Goal: Task Accomplishment & Management: Complete application form

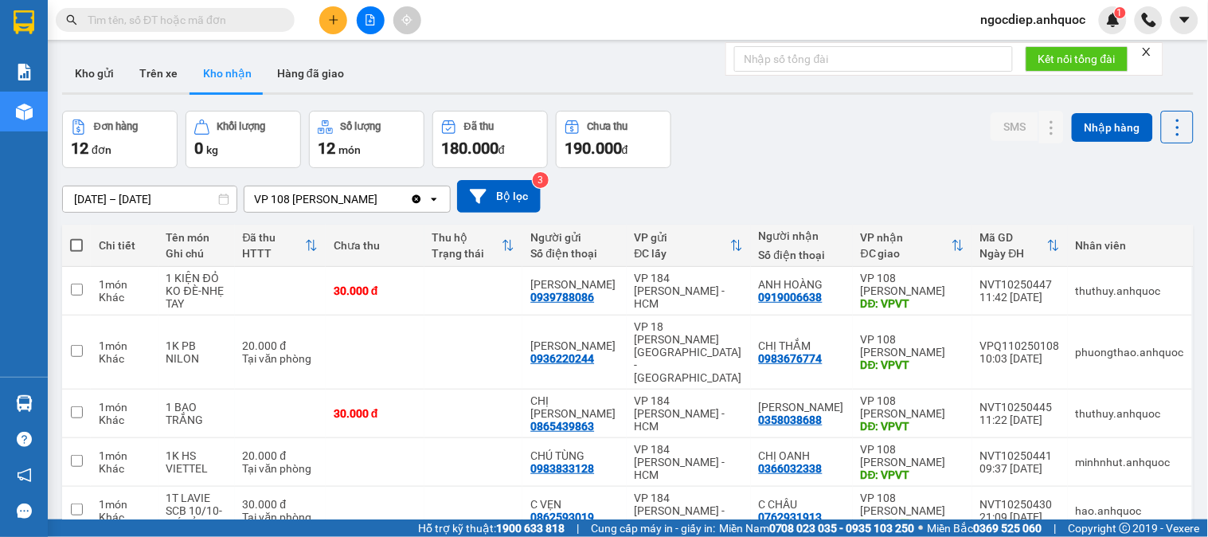
click at [325, 18] on button at bounding box center [333, 20] width 28 height 28
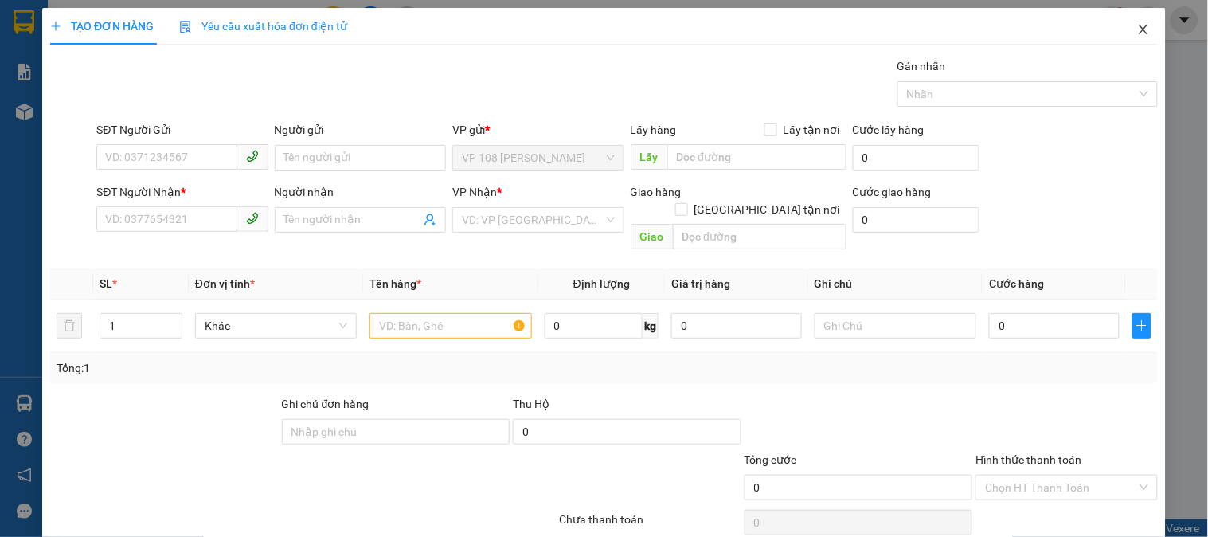
click at [1137, 30] on icon "close" at bounding box center [1143, 29] width 13 height 13
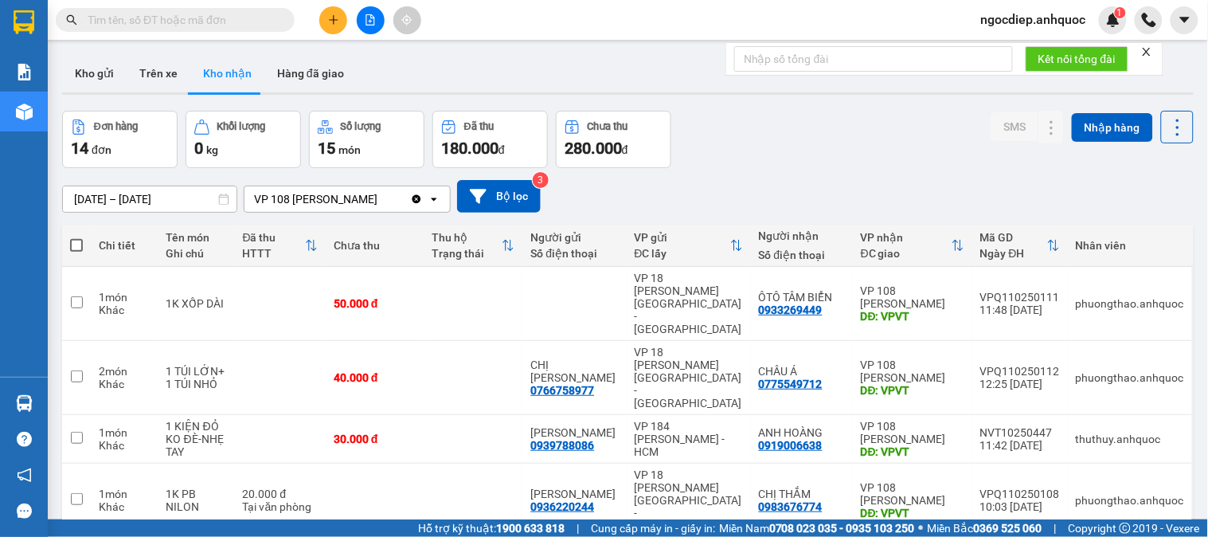
click at [237, 19] on input "text" at bounding box center [182, 20] width 188 height 18
click at [306, 69] on button "Hàng đã giao" at bounding box center [310, 73] width 92 height 38
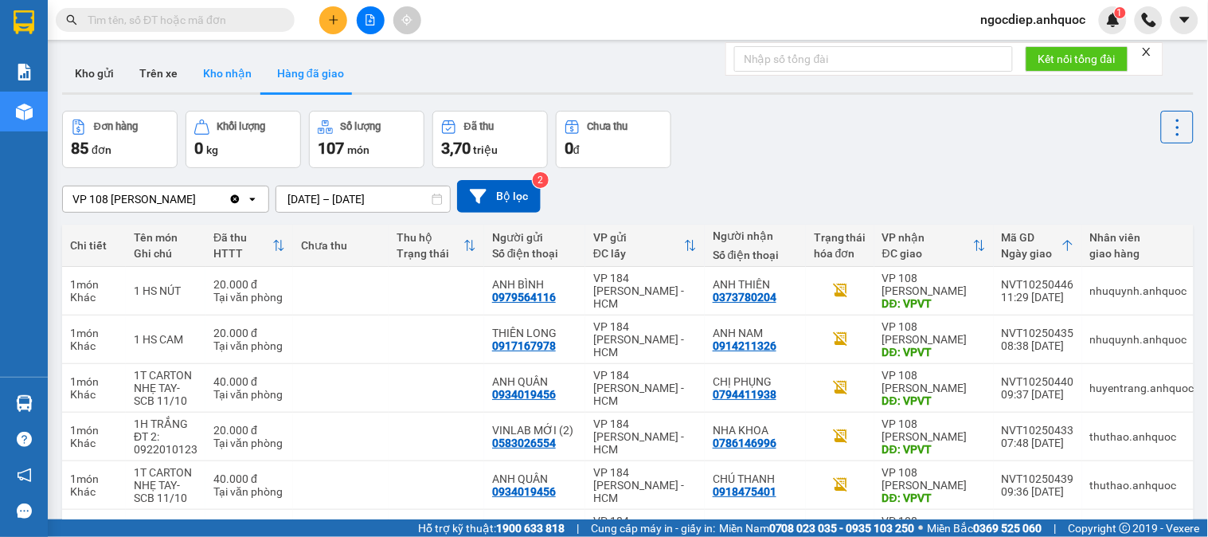
click at [228, 73] on button "Kho nhận" at bounding box center [227, 73] width 74 height 38
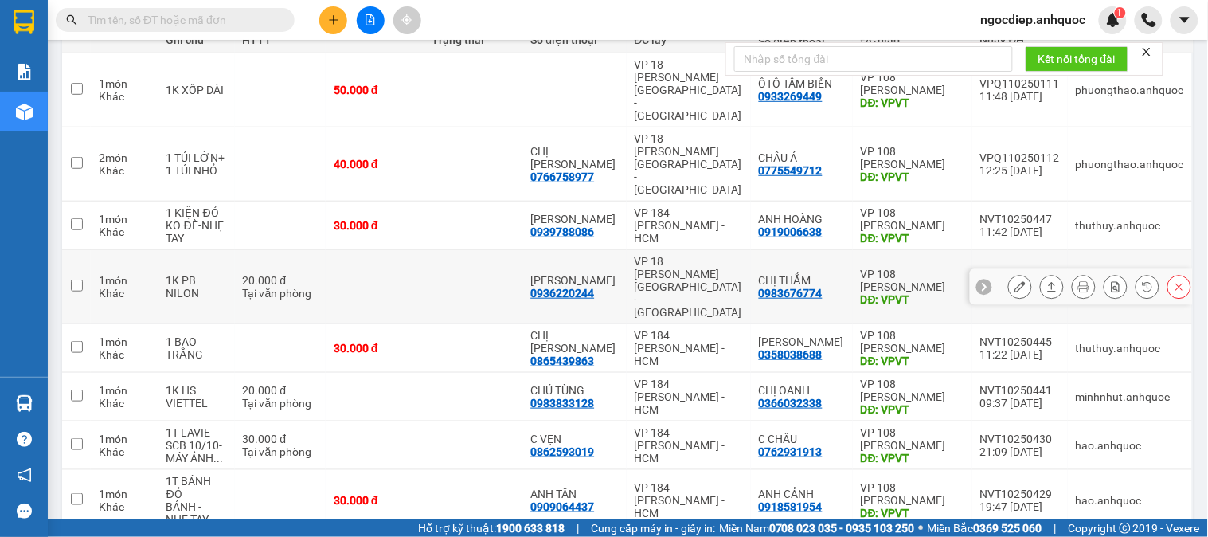
scroll to position [123, 0]
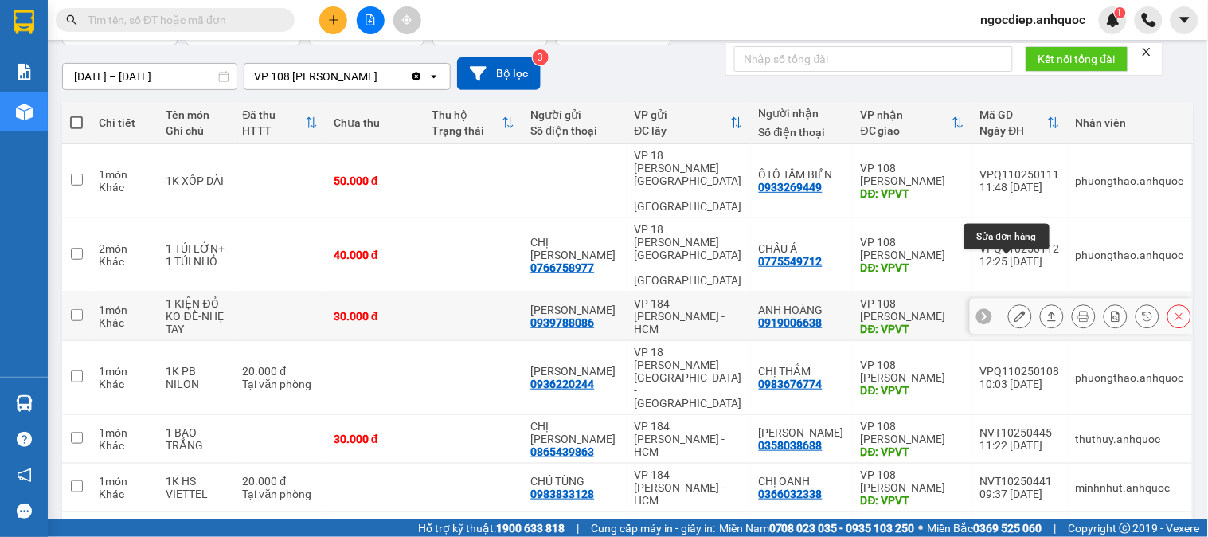
click at [1014, 311] on icon at bounding box center [1019, 316] width 11 height 11
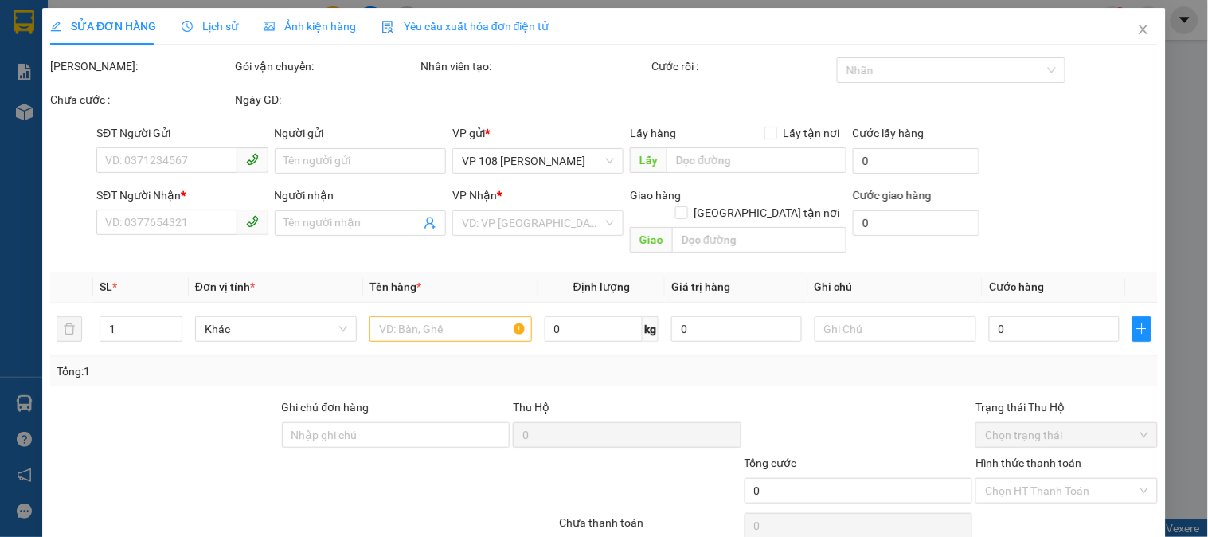
type input "0939788086"
type input "[PERSON_NAME]"
type input "0919006638"
type input "ANH HOÀNG"
type input "VPVT"
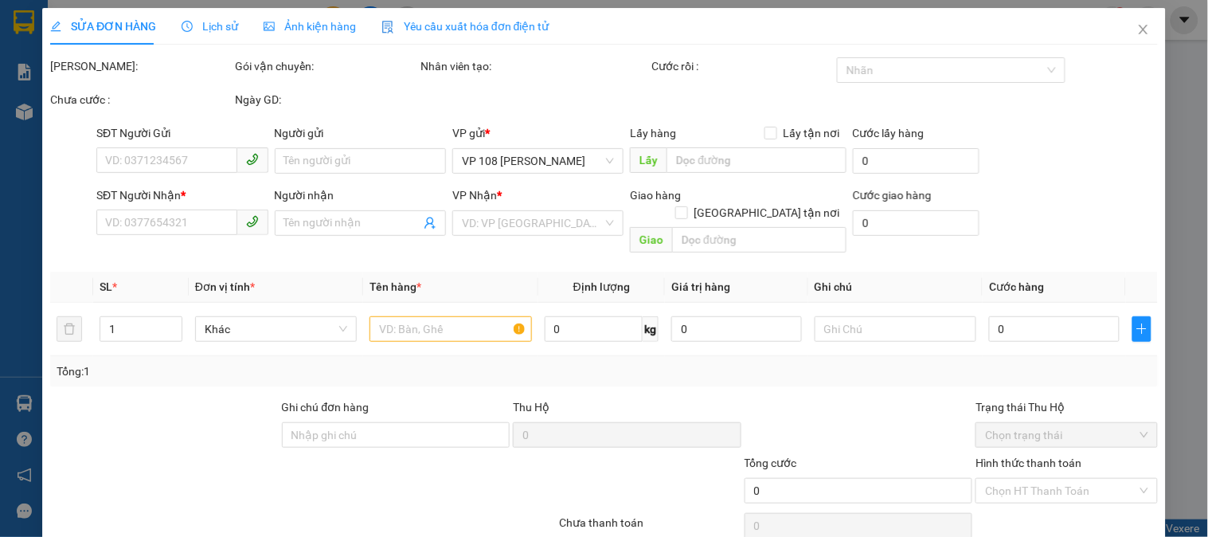
type input "30.000"
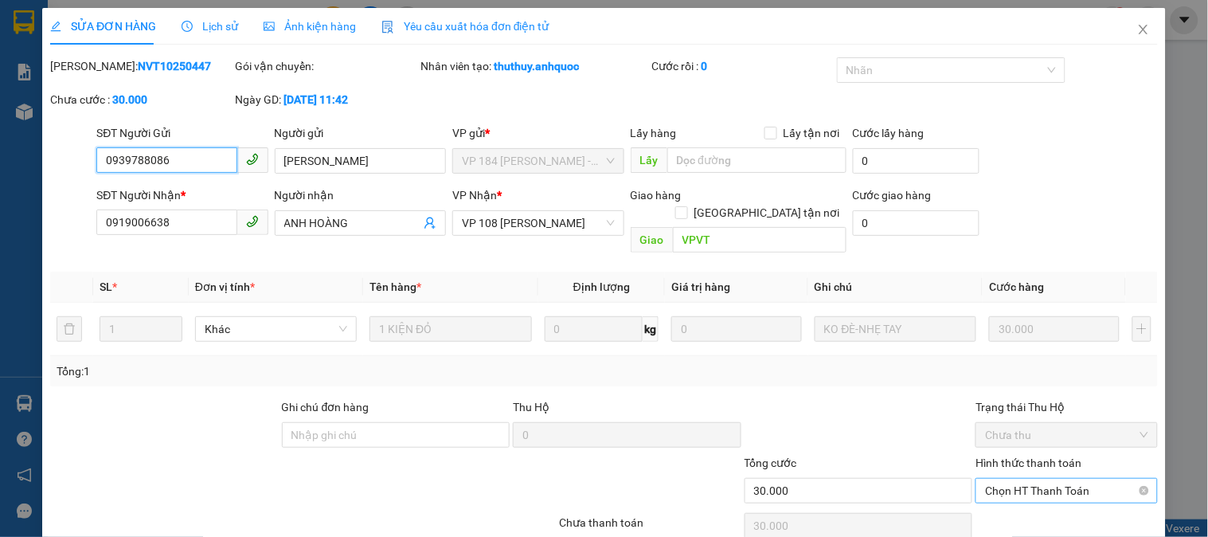
click at [1048, 479] on span "Chọn HT Thanh Toán" at bounding box center [1066, 491] width 162 height 24
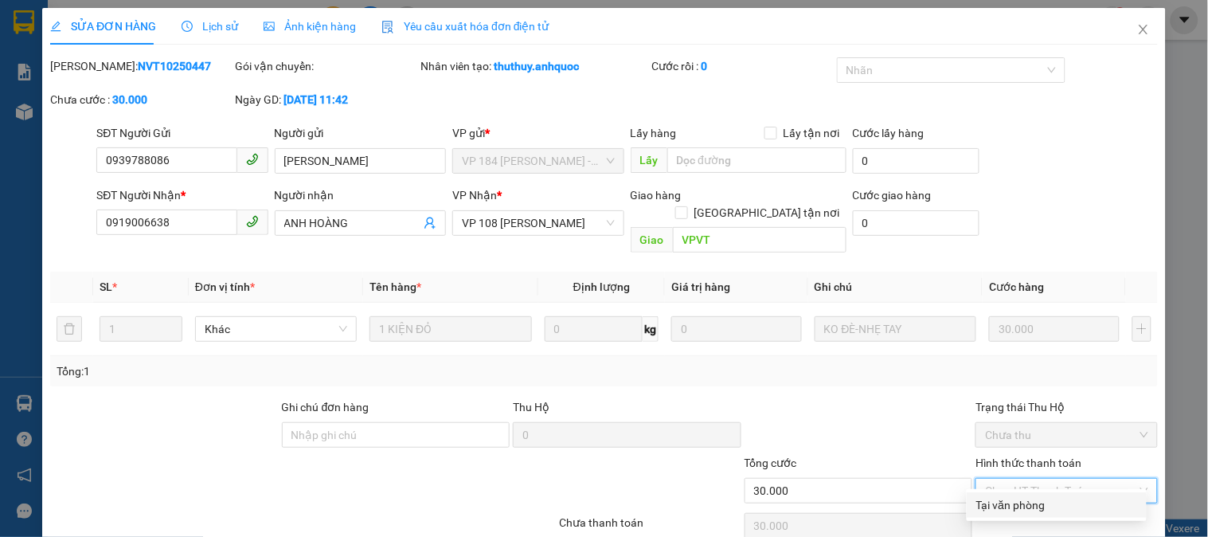
click at [1037, 506] on div "Tại văn phòng" at bounding box center [1056, 505] width 161 height 18
type input "0"
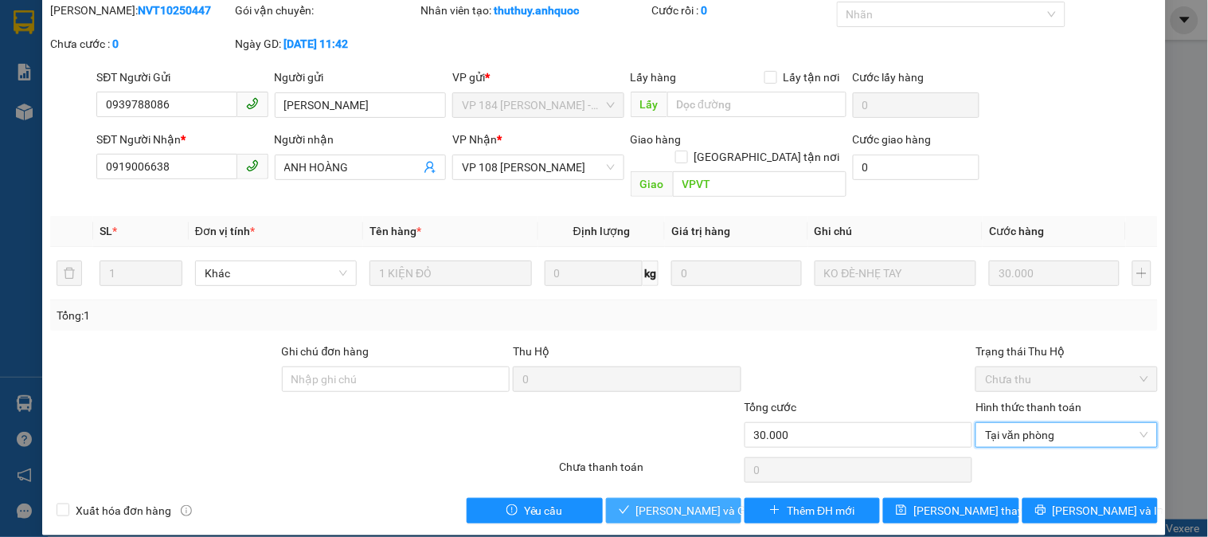
click at [670, 502] on span "[PERSON_NAME] và Giao hàng" at bounding box center [712, 511] width 153 height 18
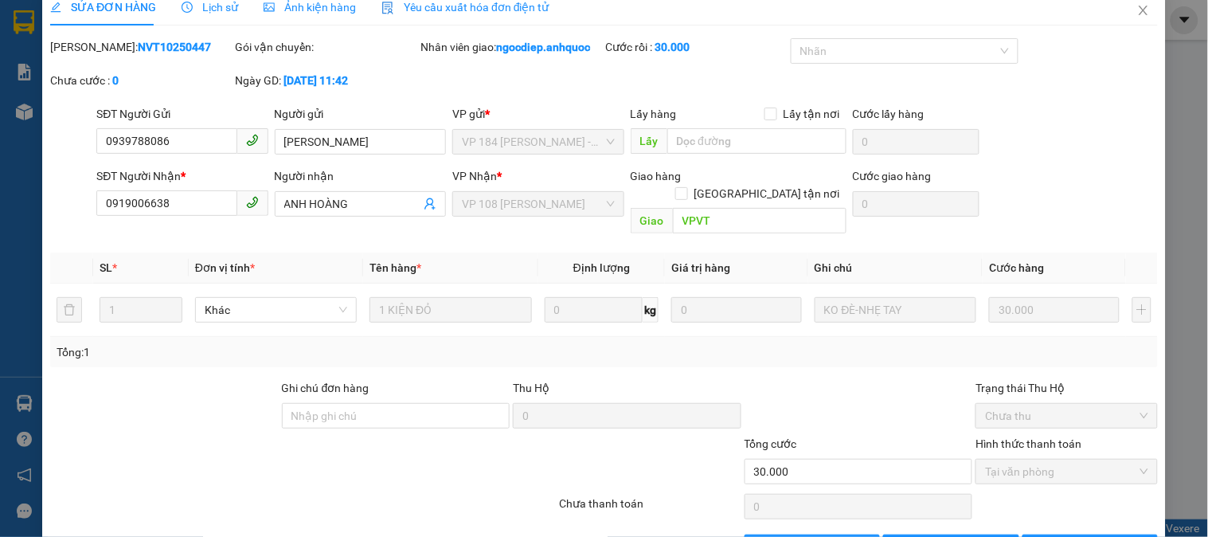
scroll to position [0, 0]
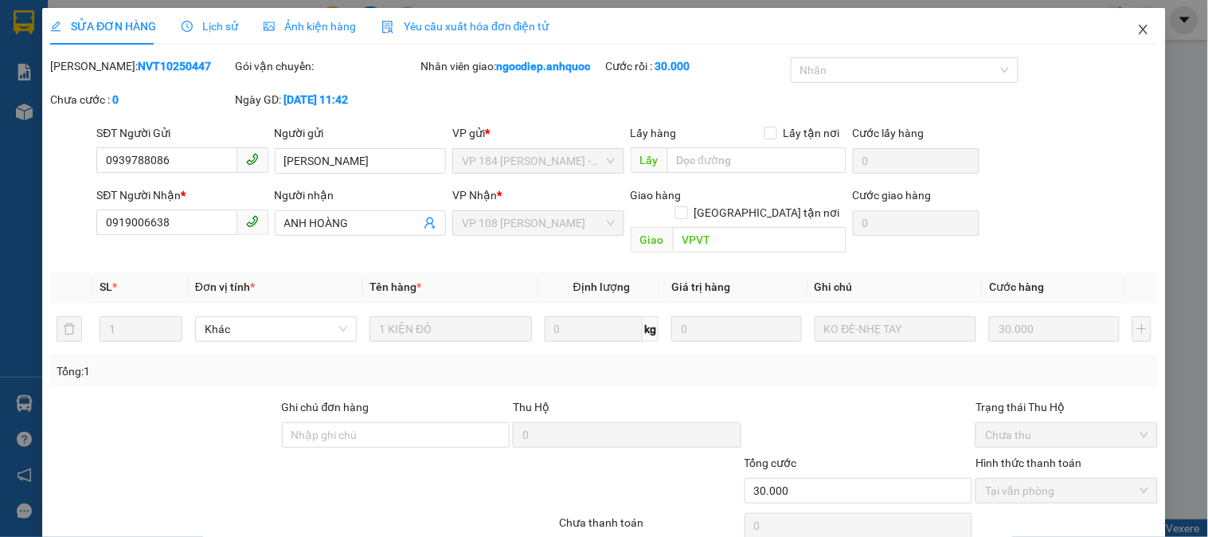
click at [1137, 27] on icon "close" at bounding box center [1143, 29] width 13 height 13
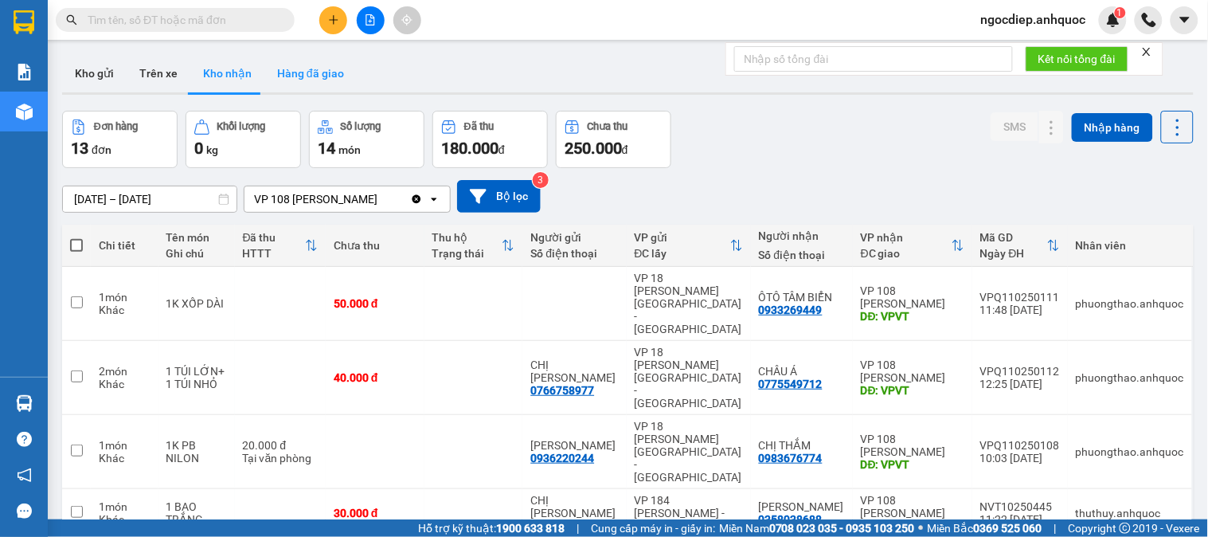
click at [314, 76] on button "Hàng đã giao" at bounding box center [310, 73] width 92 height 38
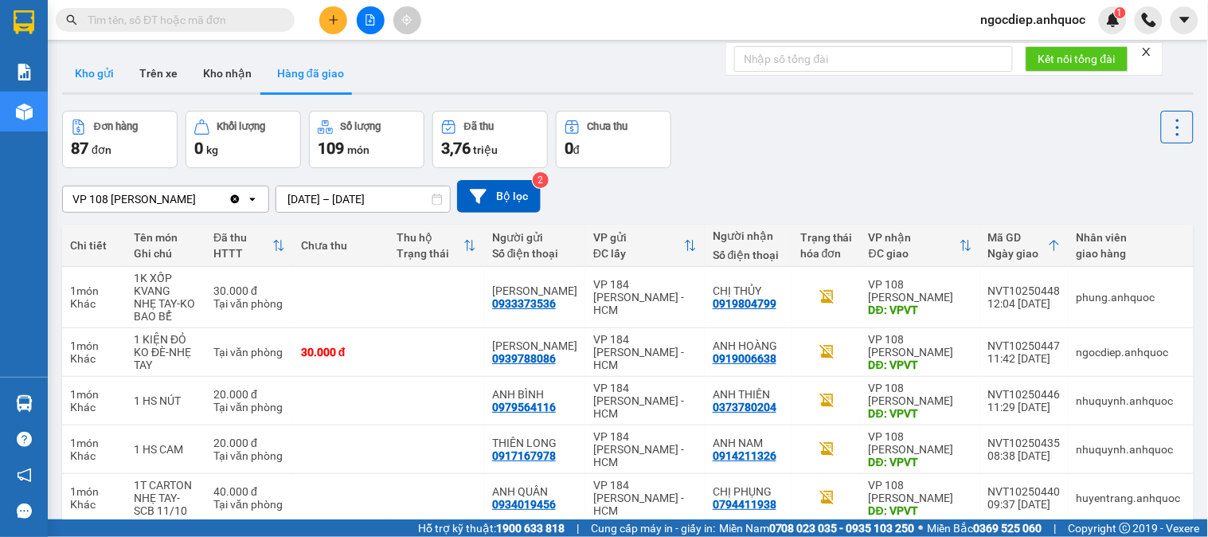
click at [82, 74] on button "Kho gửi" at bounding box center [94, 73] width 64 height 38
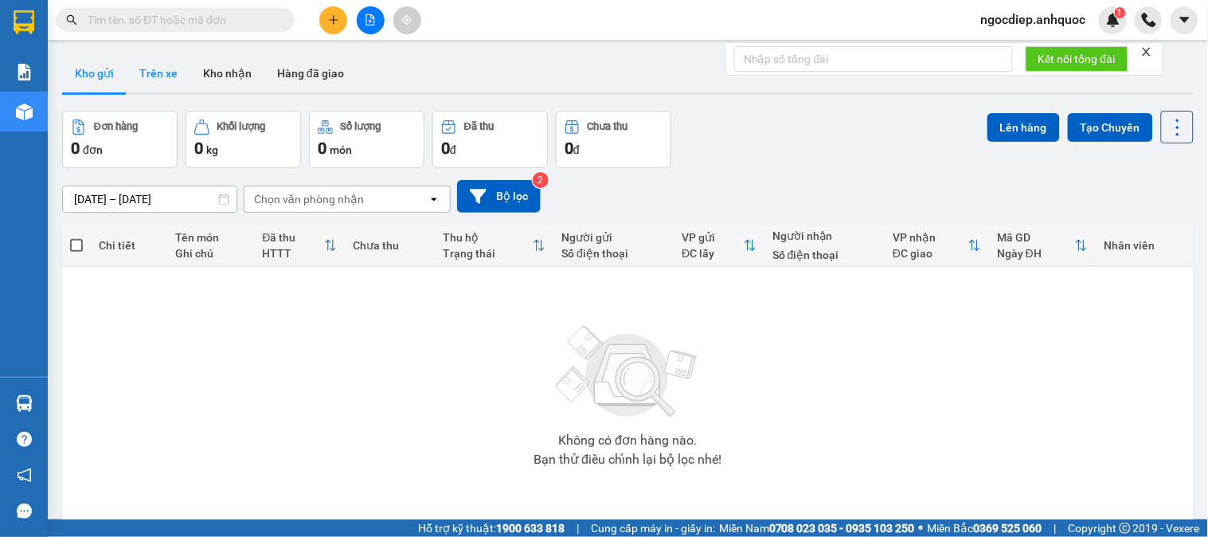
click at [156, 72] on button "Trên xe" at bounding box center [159, 73] width 64 height 38
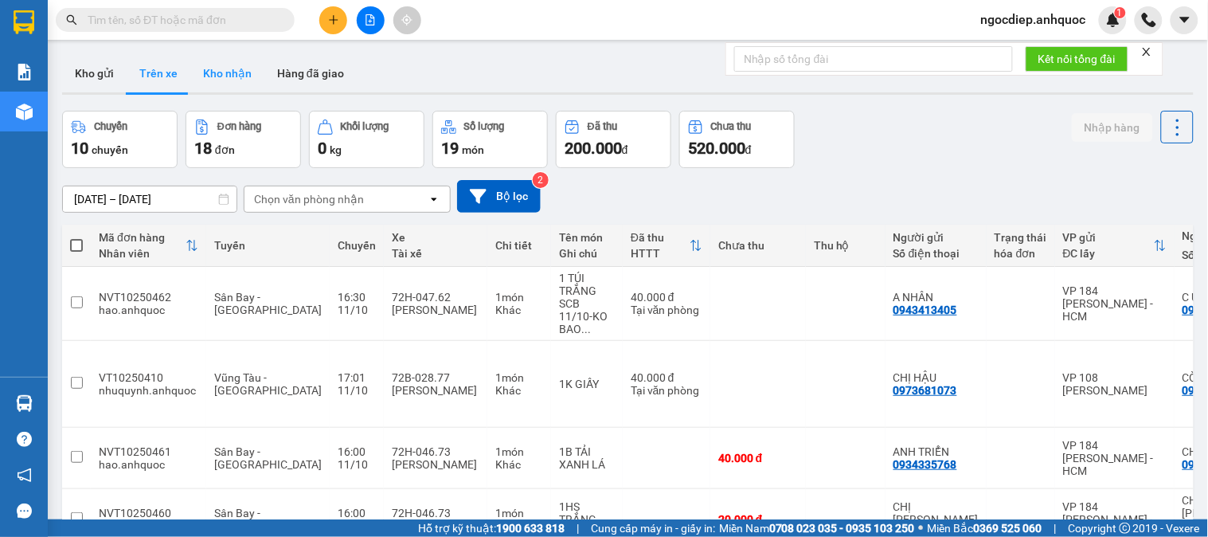
click at [217, 78] on button "Kho nhận" at bounding box center [227, 73] width 74 height 38
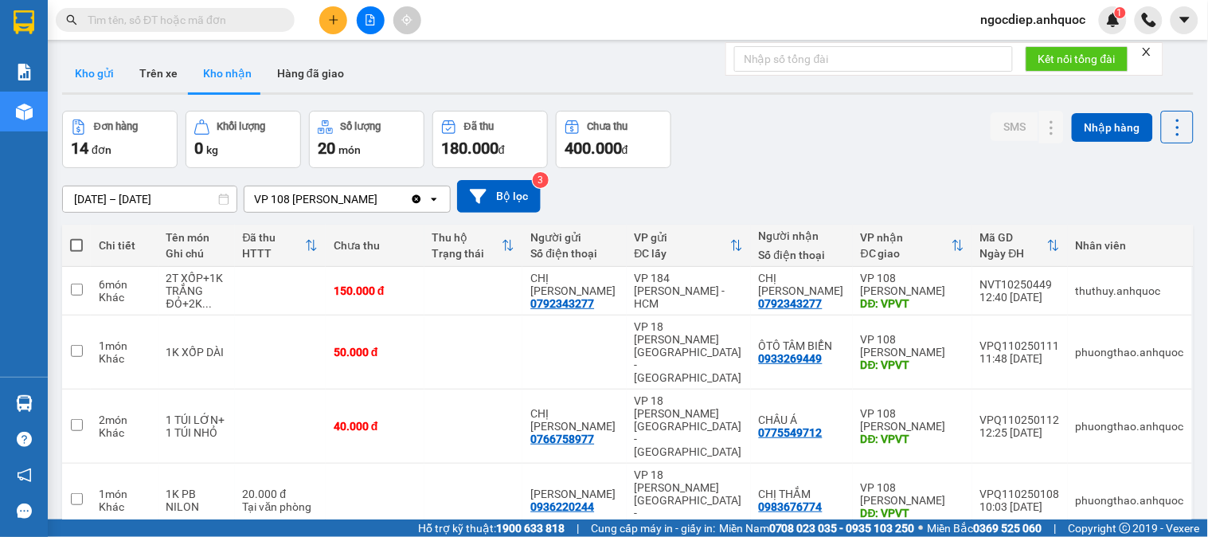
click at [108, 76] on button "Kho gửi" at bounding box center [94, 73] width 64 height 38
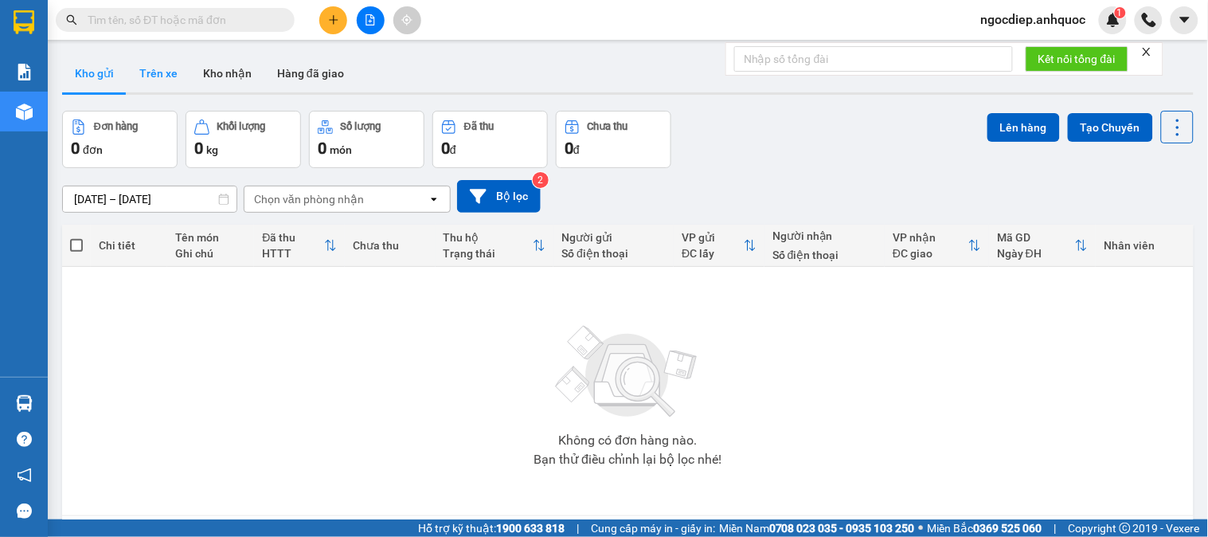
click at [161, 77] on button "Trên xe" at bounding box center [159, 73] width 64 height 38
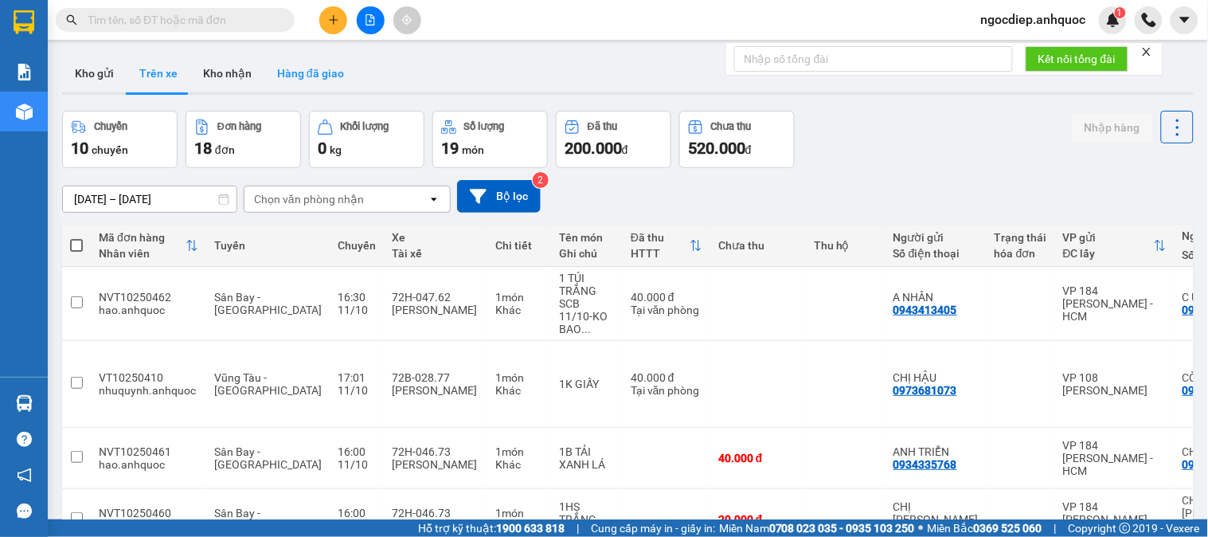
click at [311, 72] on button "Hàng đã giao" at bounding box center [310, 73] width 92 height 38
